Goal: Transaction & Acquisition: Purchase product/service

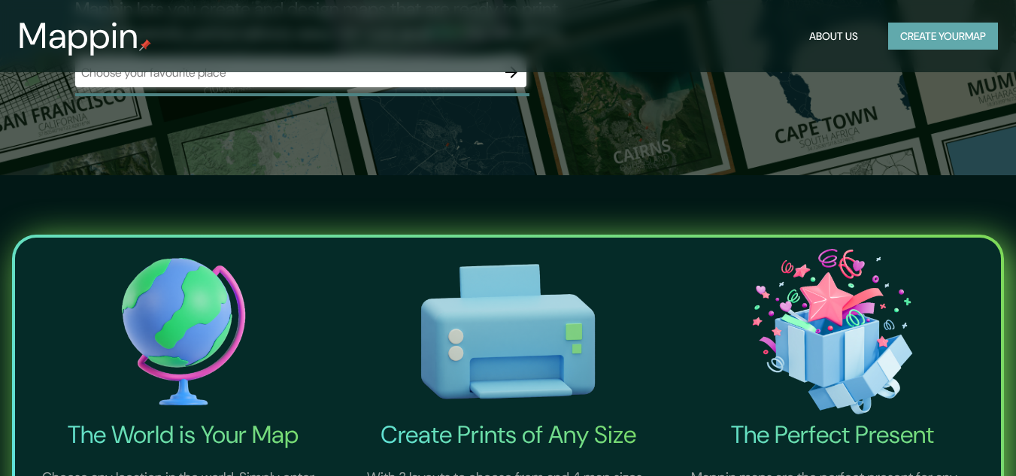
click at [930, 23] on button "Create your map" at bounding box center [943, 37] width 110 height 28
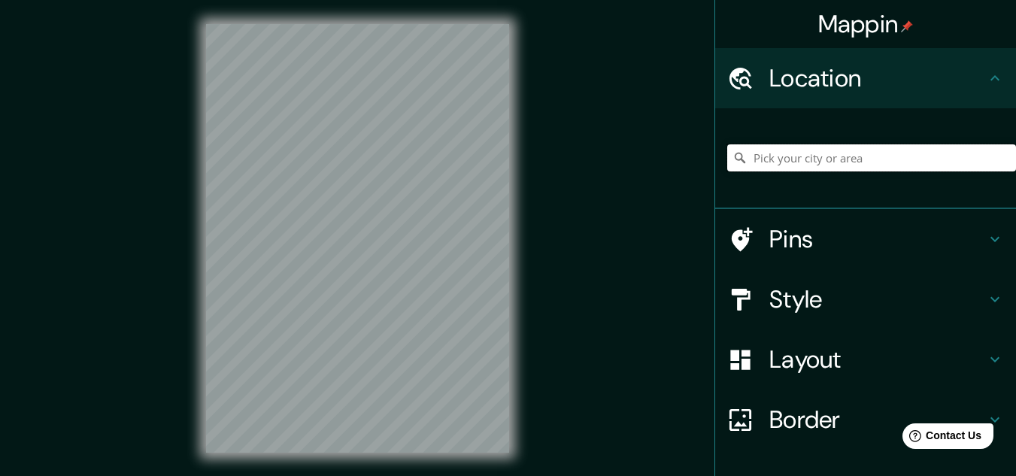
click at [756, 161] on input "Pick your city or area" at bounding box center [871, 157] width 289 height 27
paste input "14.022946932079538, -89.5309287718172"
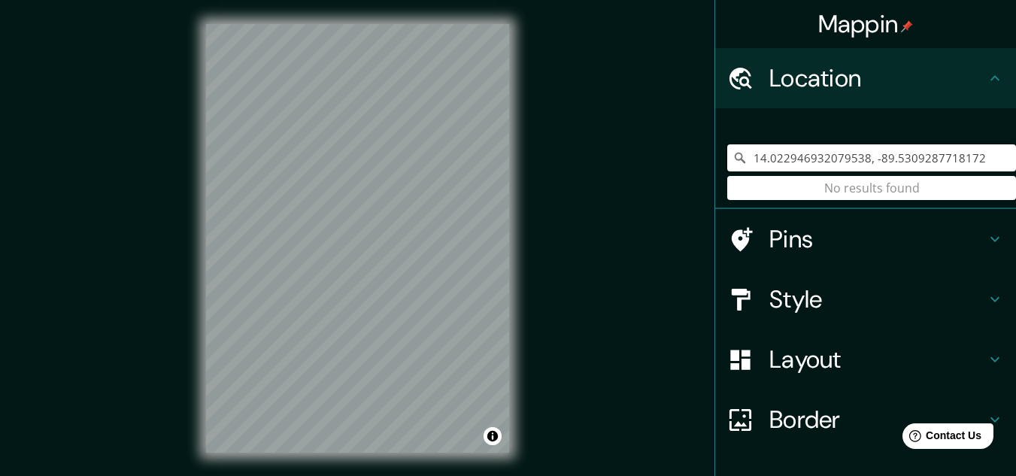
type input "14.022946932079538, -89.5309287718172"
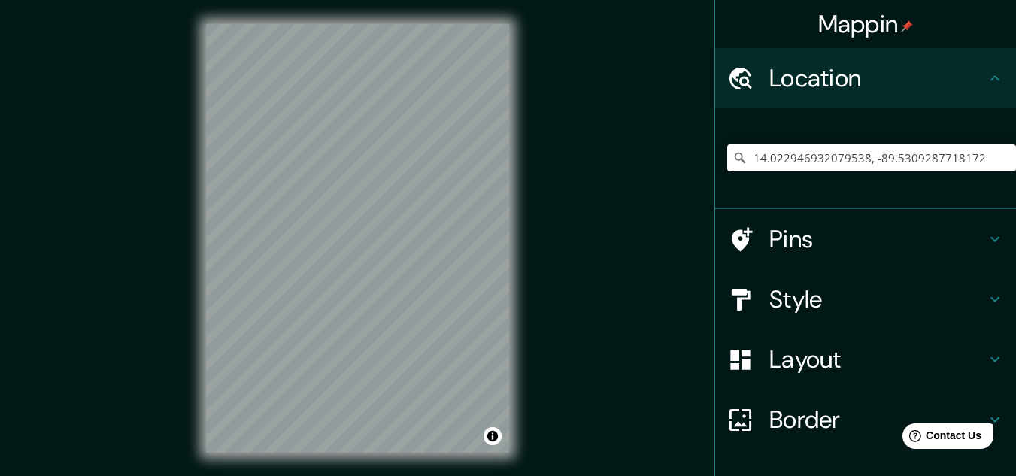
click at [166, 138] on div "Mappin Location [GEOGRAPHIC_DATA] No results found Pins Style Layout Border Cho…" at bounding box center [508, 250] width 1016 height 501
click at [522, 193] on div "© Mapbox © OpenStreetMap Improve this map" at bounding box center [357, 238] width 351 height 477
click at [551, 274] on div "Mappin Location [GEOGRAPHIC_DATA] No results found Pins Style Layout Border Cho…" at bounding box center [508, 250] width 1016 height 501
click at [880, 169] on input "14.022946932079538, -89.5309287718172" at bounding box center [871, 157] width 289 height 27
drag, startPoint x: 1003, startPoint y: 157, endPoint x: 661, endPoint y: 145, distance: 342.3
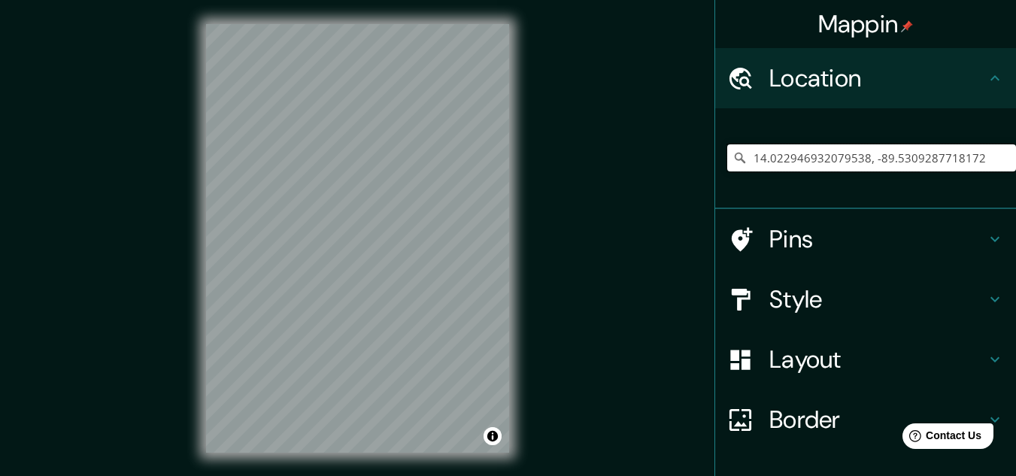
click at [661, 145] on div "Mappin Location [GEOGRAPHIC_DATA] No results found Pins Style Layout Border Cho…" at bounding box center [508, 250] width 1016 height 501
click at [808, 146] on input "[GEOGRAPHIC_DATA]" at bounding box center [871, 157] width 289 height 27
drag, startPoint x: 810, startPoint y: 157, endPoint x: 674, endPoint y: 146, distance: 136.5
click at [674, 146] on div "Mappin Location [GEOGRAPHIC_DATA] Pins Style Layout Border Choose a border. Hin…" at bounding box center [508, 250] width 1016 height 501
paste input "14.022946932079538, -89.5309287718172"
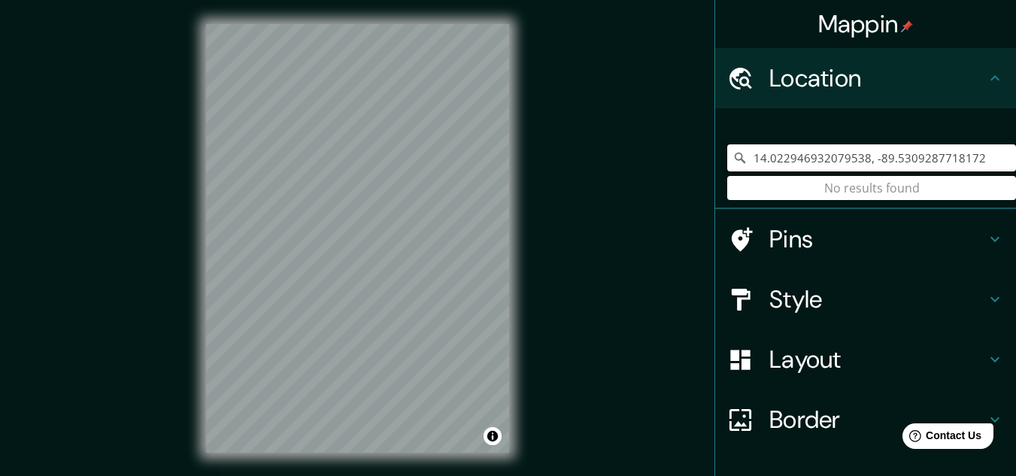
type input "14.022946932079538, -89.5309287718172"
